Goal: Navigation & Orientation: Understand site structure

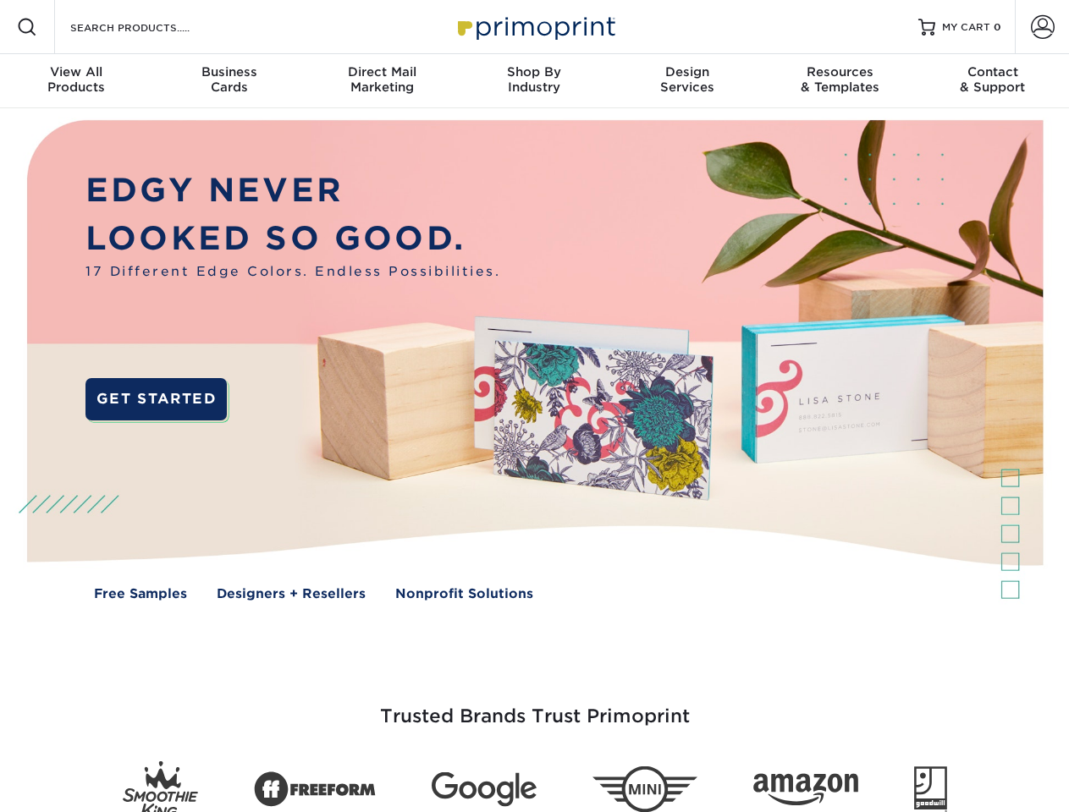
click at [534, 406] on img at bounding box center [534, 372] width 1058 height 529
click at [27, 27] on span at bounding box center [27, 27] width 20 height 20
click at [1042, 27] on span at bounding box center [1043, 27] width 24 height 24
click at [76, 81] on div "View All Products" at bounding box center [76, 79] width 152 height 30
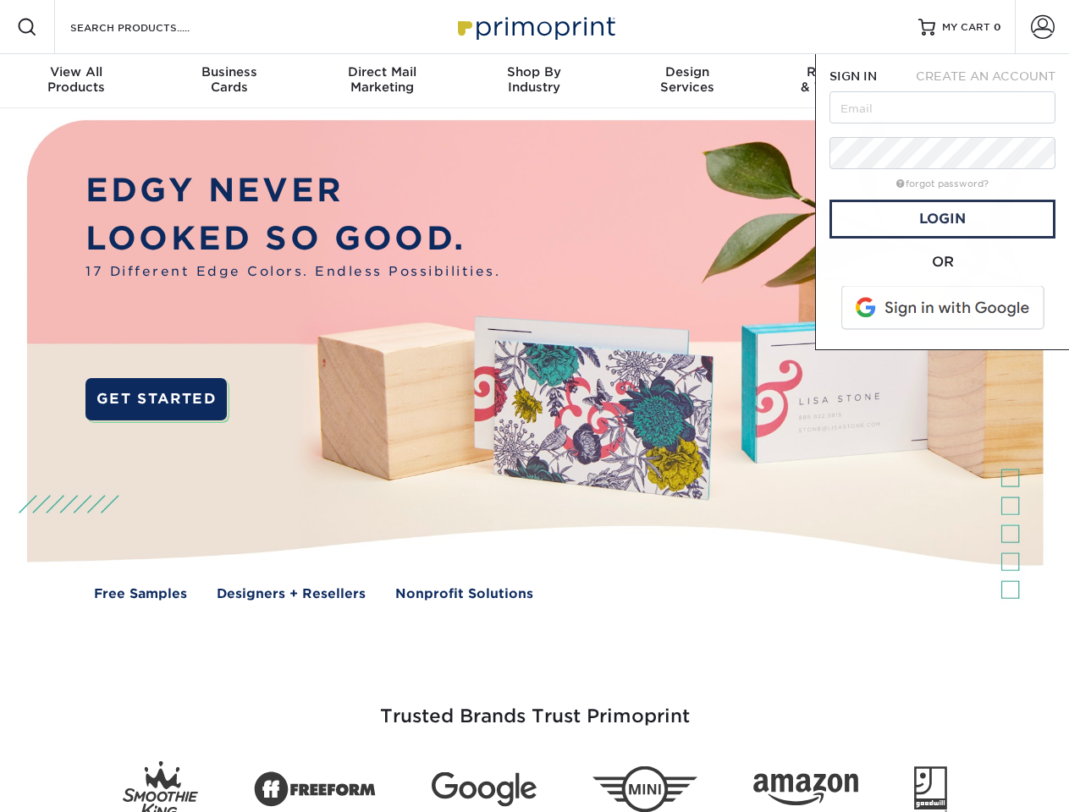
click at [228, 81] on div "Business Cards" at bounding box center [228, 79] width 152 height 30
click at [382, 81] on div "Direct Mail Marketing" at bounding box center [381, 79] width 152 height 30
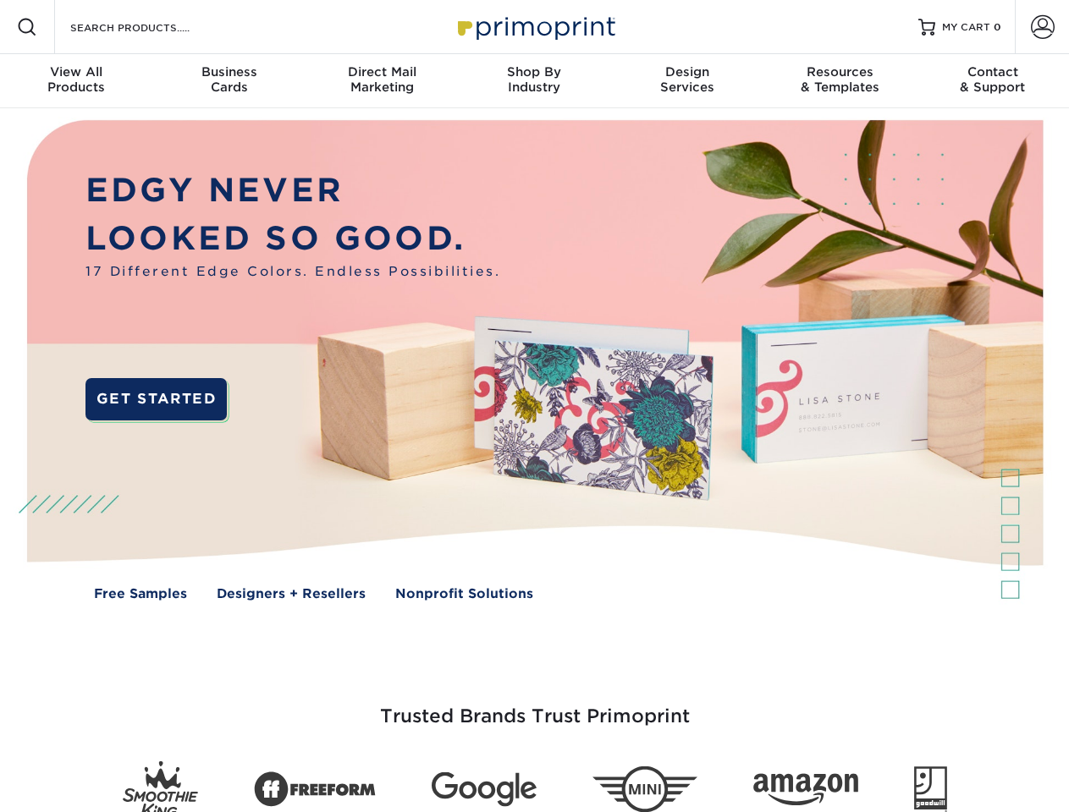
click at [534, 81] on div "Shop By Industry" at bounding box center [534, 79] width 152 height 30
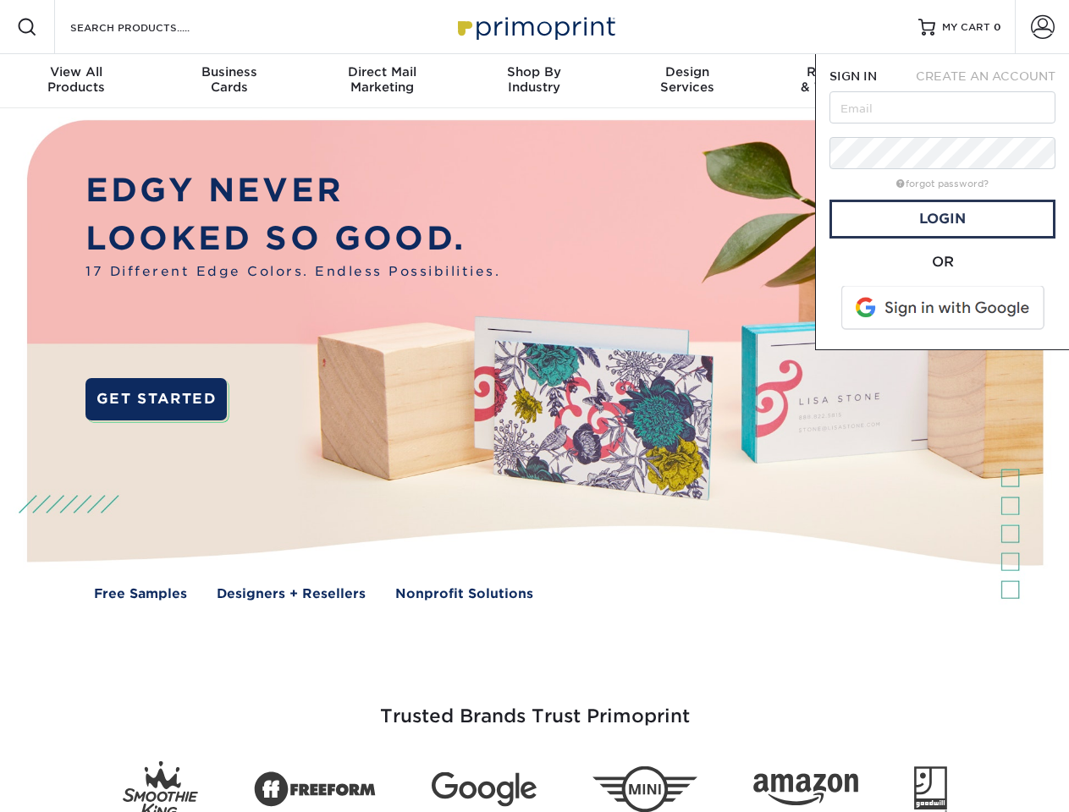
click at [687, 81] on div "Design Services" at bounding box center [687, 79] width 152 height 30
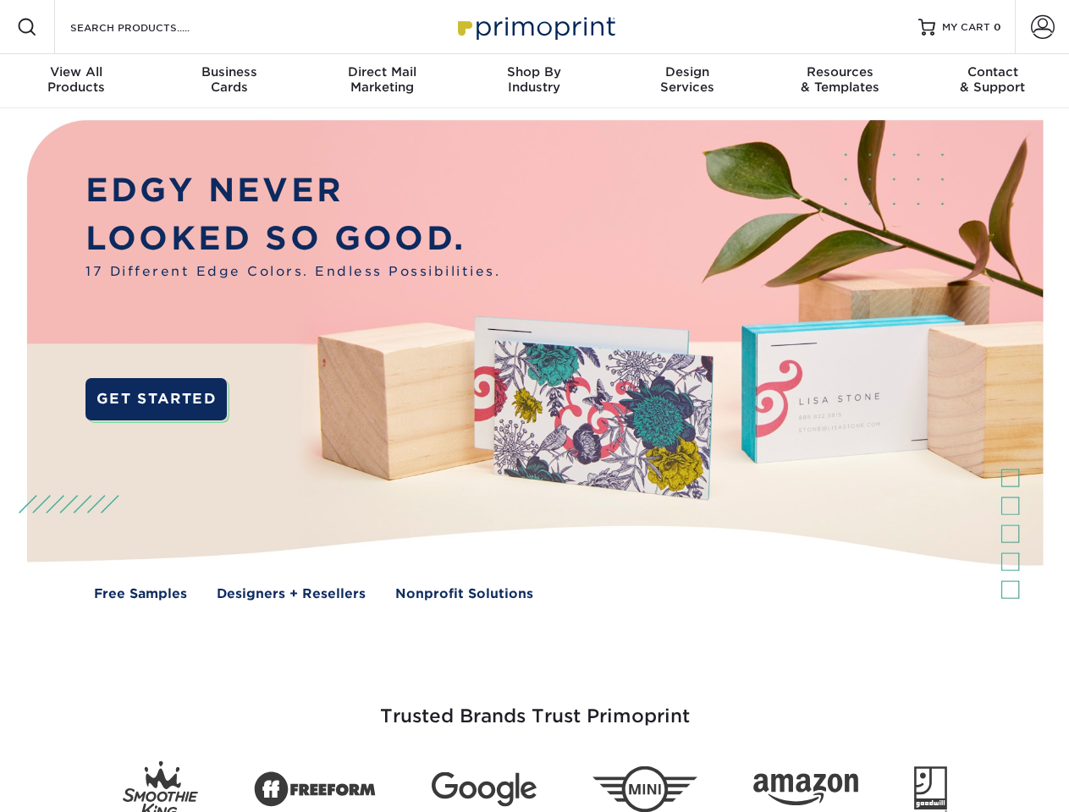
click at [839, 81] on span "SIGN IN" at bounding box center [852, 76] width 47 height 14
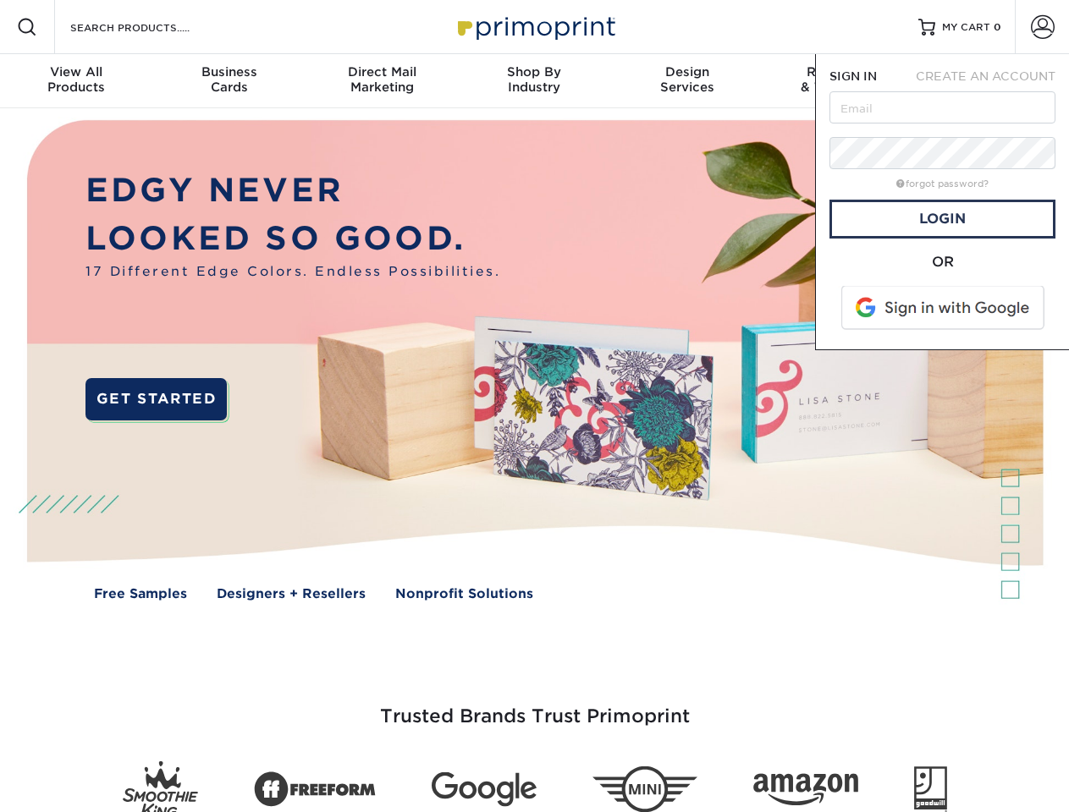
click at [993, 81] on div "Contact & Support" at bounding box center [992, 79] width 152 height 30
